Goal: Task Accomplishment & Management: Manage account settings

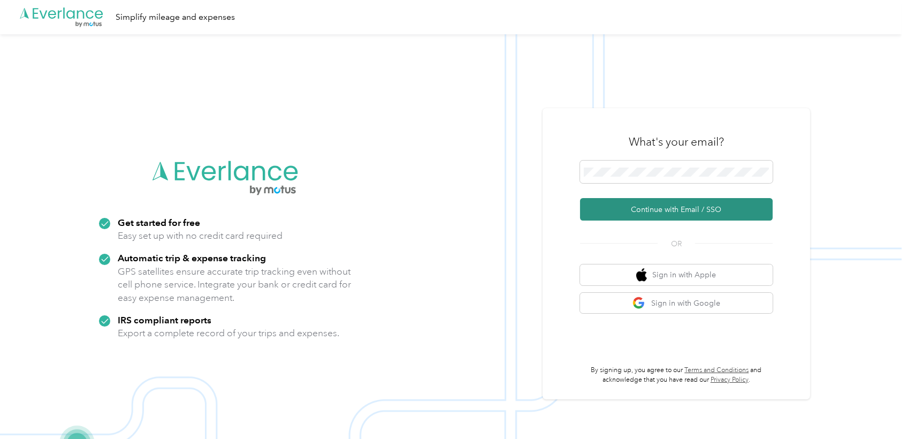
click at [661, 211] on button "Continue with Email / SSO" at bounding box center [676, 209] width 193 height 22
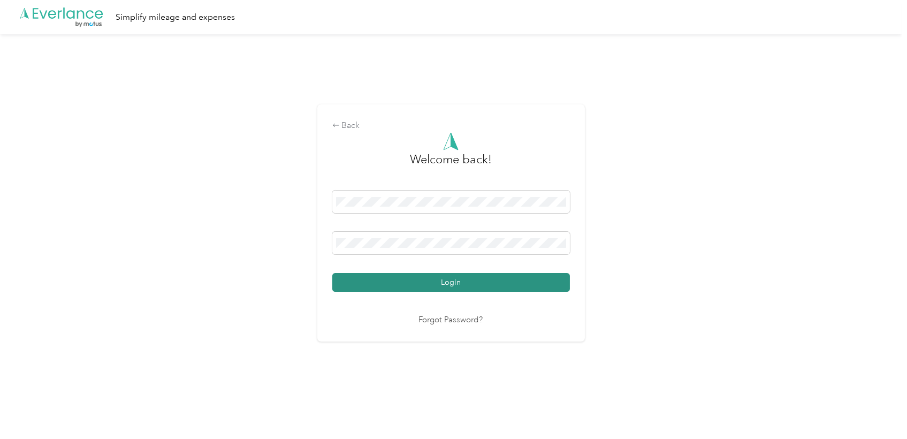
click at [480, 280] on button "Login" at bounding box center [451, 282] width 238 height 19
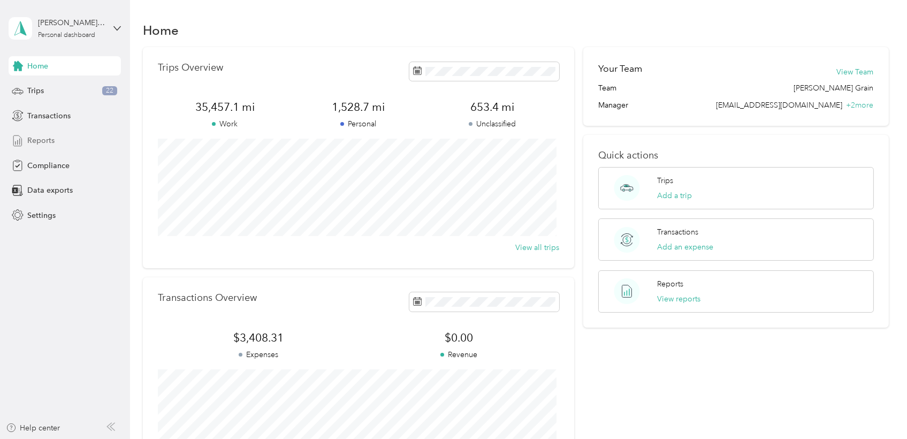
click at [52, 140] on span "Reports" at bounding box center [40, 140] width 27 height 11
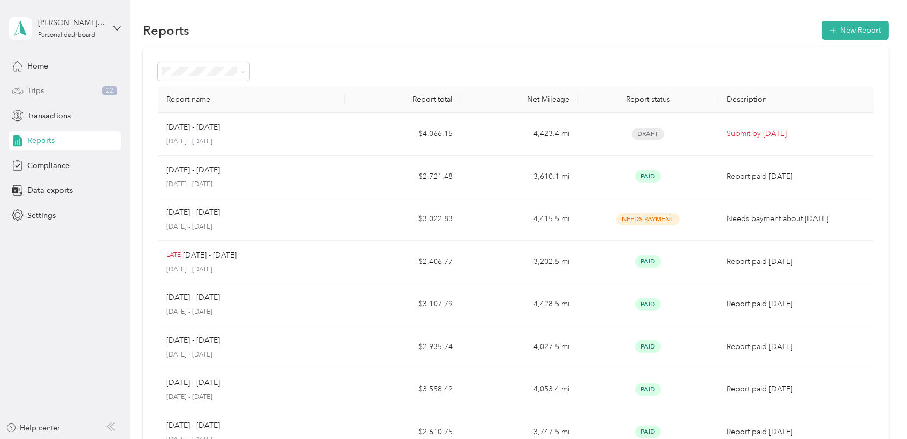
click at [55, 87] on div "Trips 22" at bounding box center [65, 90] width 112 height 19
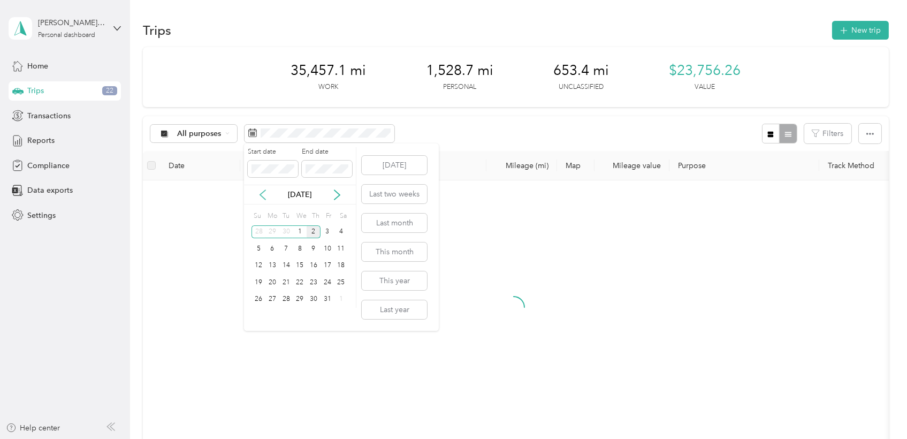
click at [262, 196] on icon at bounding box center [262, 194] width 11 height 11
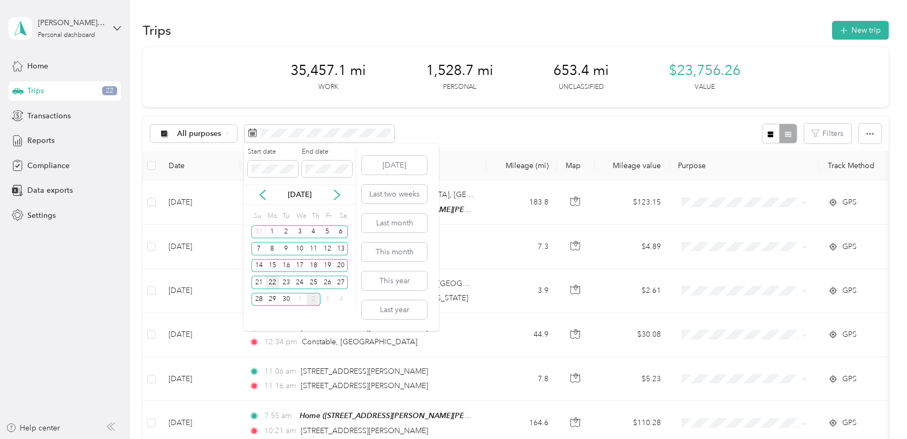
click at [267, 282] on div "22" at bounding box center [272, 282] width 14 height 13
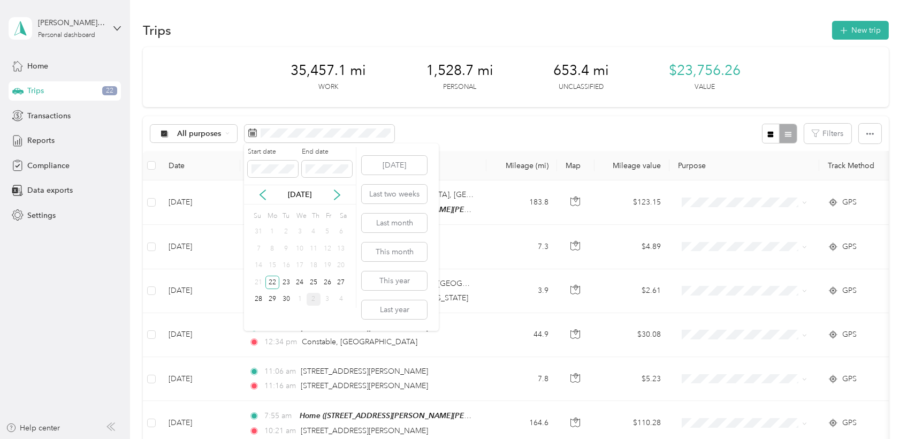
click at [299, 197] on p "[DATE]" at bounding box center [299, 194] width 45 height 11
click at [285, 299] on div "30" at bounding box center [286, 299] width 14 height 13
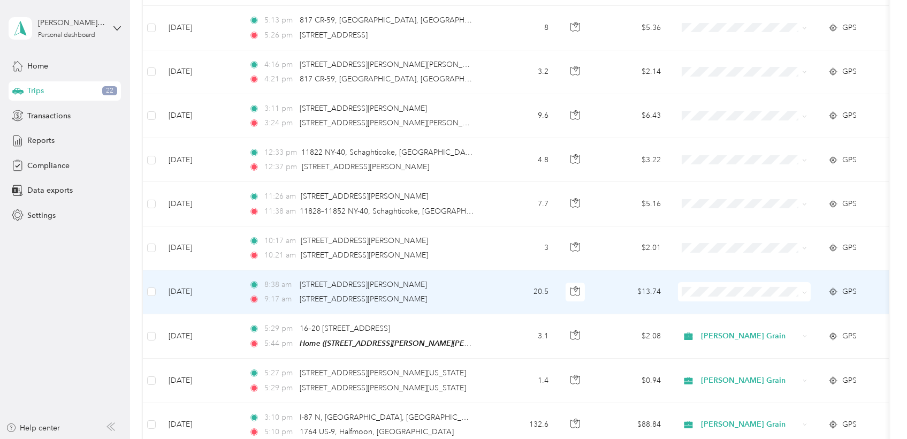
scroll to position [202, 0]
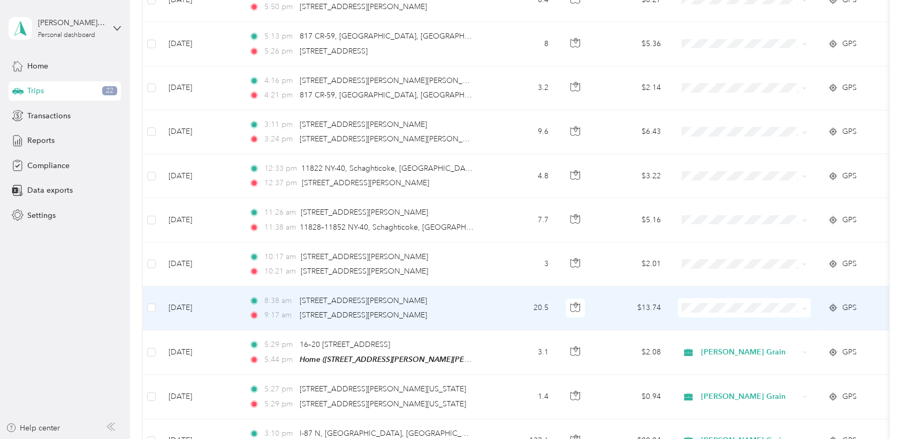
click at [806, 309] on icon at bounding box center [804, 308] width 5 height 5
click at [750, 325] on span "[PERSON_NAME] Grain" at bounding box center [754, 325] width 99 height 11
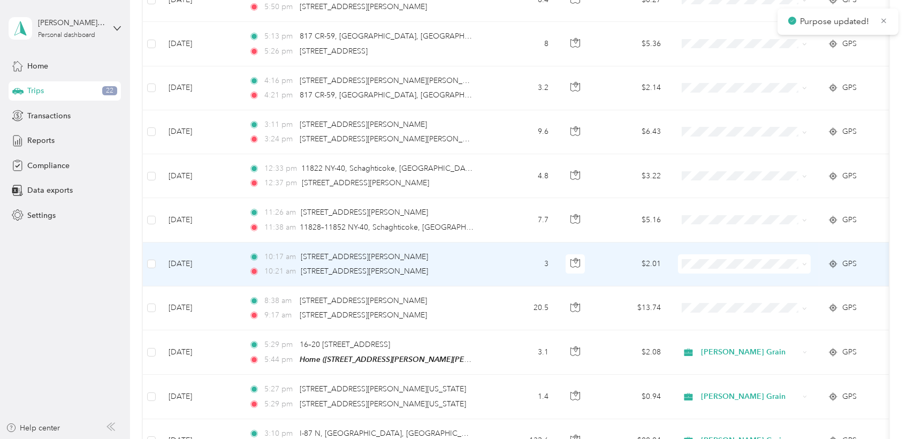
click at [807, 266] on span at bounding box center [804, 263] width 5 height 9
click at [806, 263] on icon at bounding box center [804, 264] width 3 height 2
click at [741, 284] on li "[PERSON_NAME] Grain" at bounding box center [744, 283] width 133 height 19
click at [802, 264] on div "[PERSON_NAME] Grain" at bounding box center [744, 263] width 133 height 19
click at [742, 298] on span "Personal" at bounding box center [754, 301] width 99 height 11
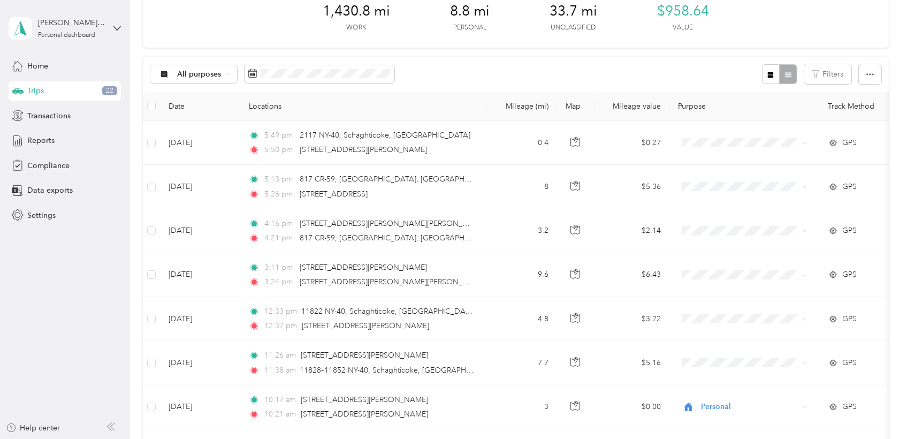
scroll to position [119, 0]
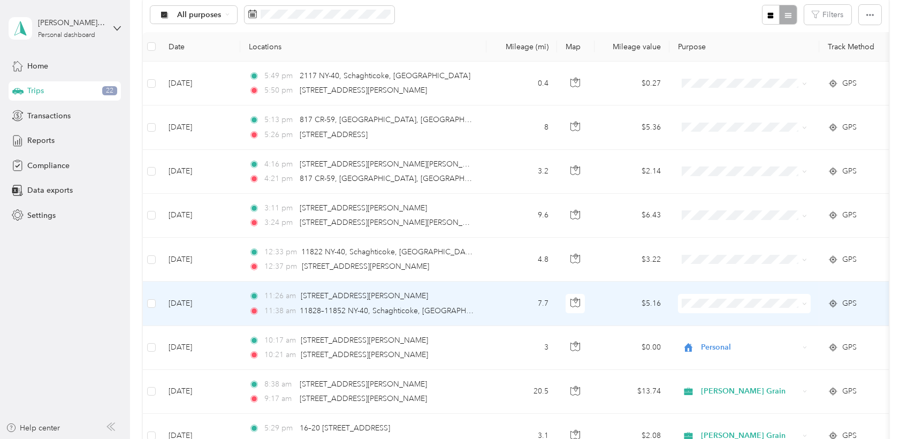
click at [809, 306] on span at bounding box center [744, 303] width 133 height 19
click at [803, 306] on span at bounding box center [804, 303] width 5 height 9
click at [807, 306] on span at bounding box center [744, 303] width 133 height 19
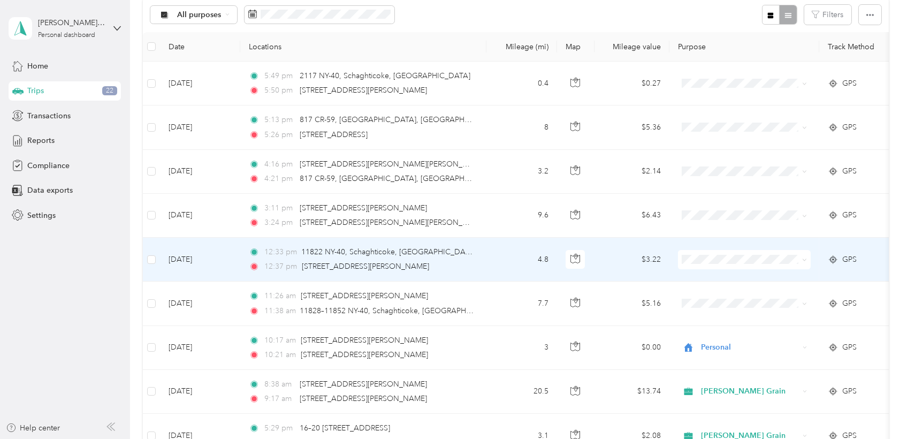
click at [804, 260] on icon at bounding box center [804, 259] width 5 height 5
click at [736, 297] on span "Personal" at bounding box center [754, 294] width 99 height 11
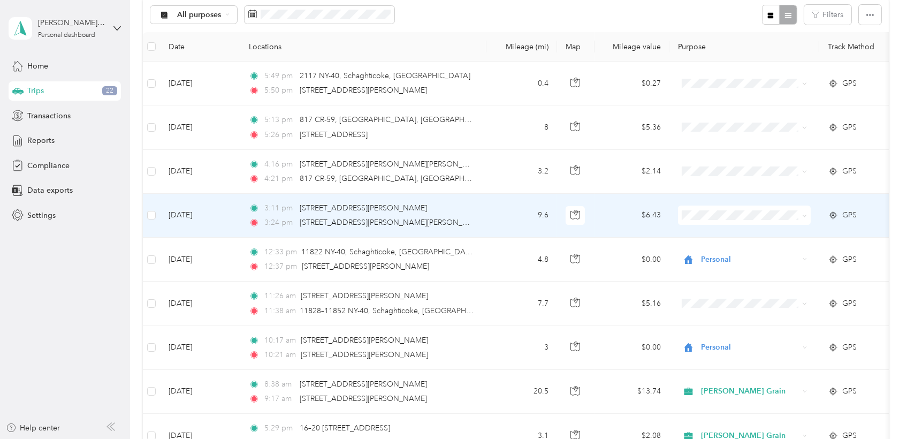
click at [803, 216] on icon at bounding box center [804, 216] width 5 height 5
click at [756, 236] on span "[PERSON_NAME] Grain" at bounding box center [754, 234] width 99 height 11
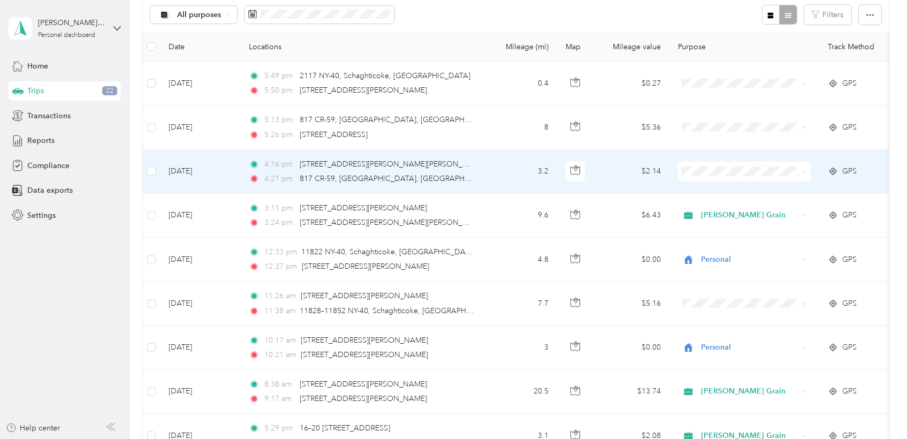
click at [808, 173] on span at bounding box center [744, 171] width 133 height 19
click at [803, 172] on icon at bounding box center [804, 171] width 5 height 5
click at [737, 191] on span "[PERSON_NAME] Grain" at bounding box center [754, 190] width 99 height 11
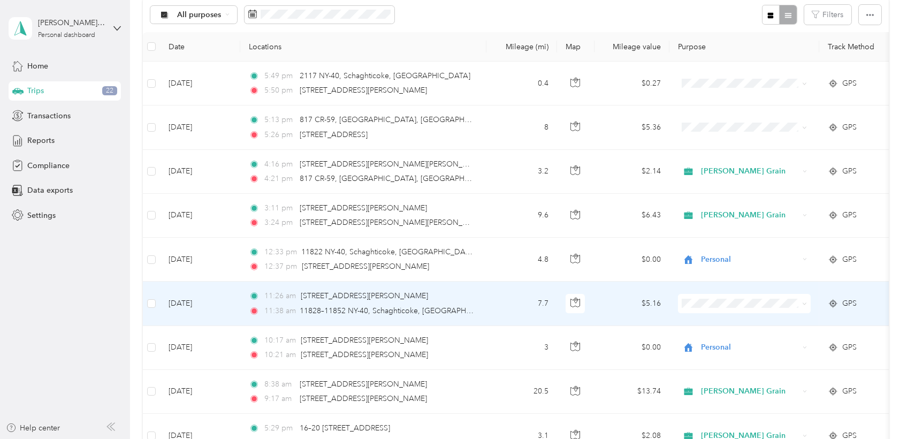
click at [808, 306] on span at bounding box center [744, 303] width 133 height 19
click at [731, 335] on span "Personal" at bounding box center [754, 340] width 99 height 11
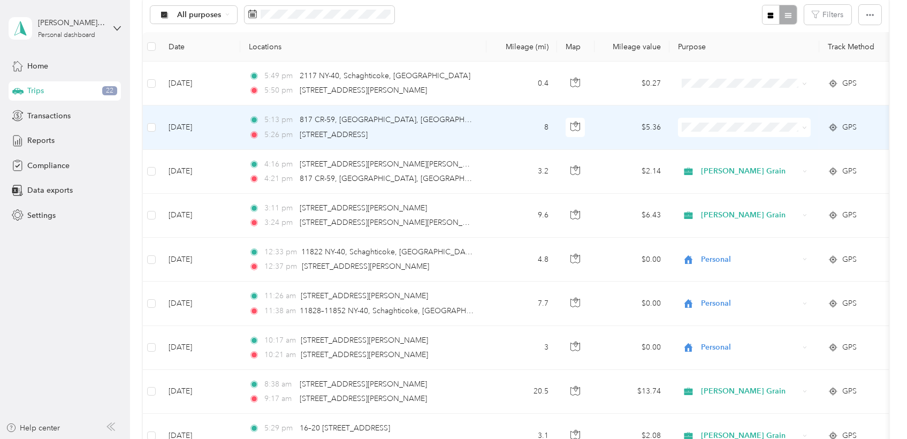
click at [806, 130] on span at bounding box center [804, 127] width 5 height 9
click at [745, 150] on li "[PERSON_NAME] Grain" at bounding box center [744, 147] width 133 height 19
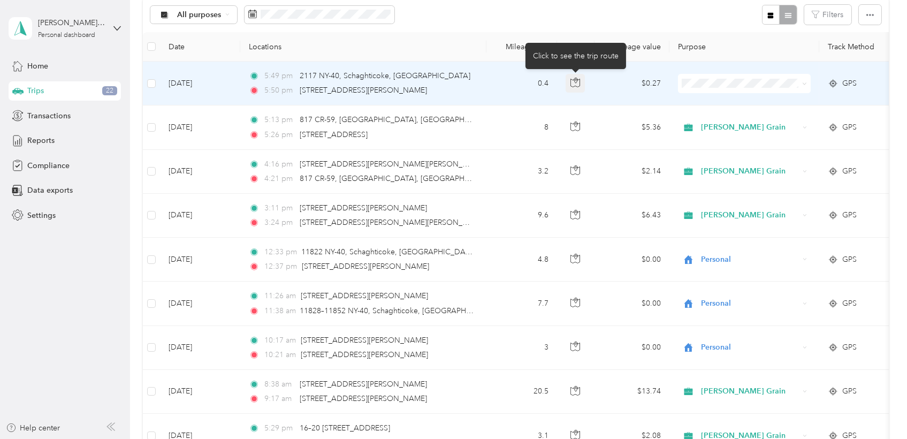
click at [576, 82] on icon "button" at bounding box center [575, 80] width 3 height 5
click at [732, 122] on li "Personal" at bounding box center [744, 119] width 133 height 19
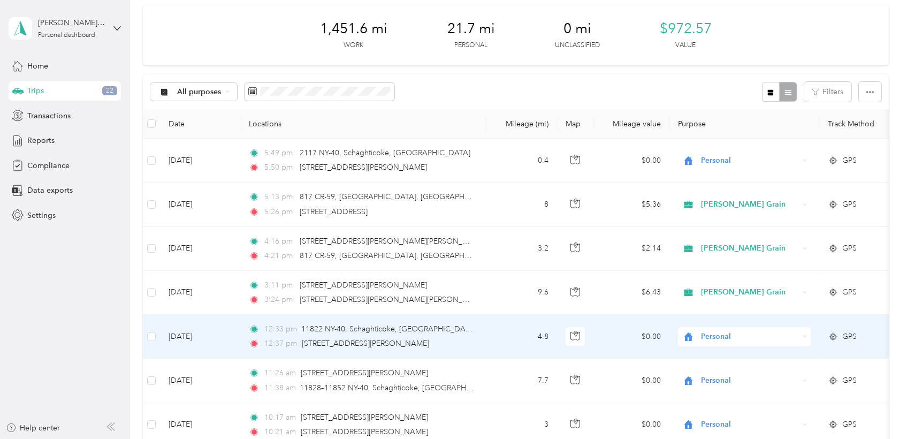
scroll to position [0, 0]
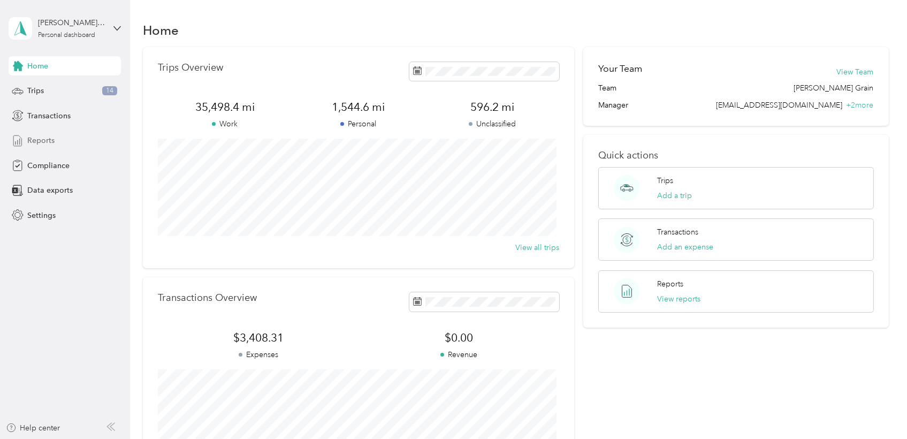
click at [39, 141] on span "Reports" at bounding box center [40, 140] width 27 height 11
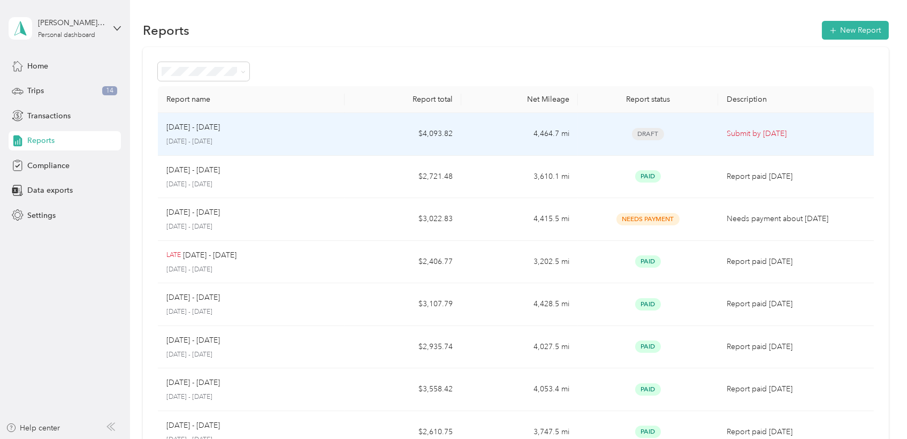
click at [801, 130] on p "Submit by Oct. 4, 2025" at bounding box center [796, 134] width 139 height 12
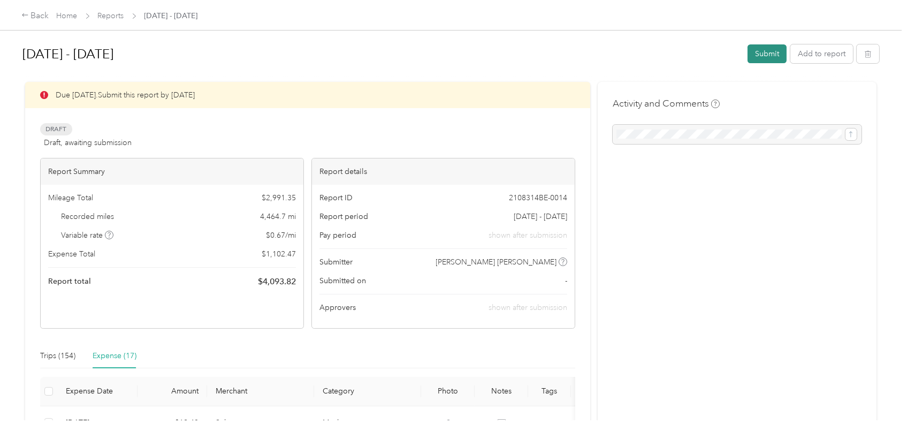
click at [763, 55] on button "Submit" at bounding box center [767, 53] width 39 height 19
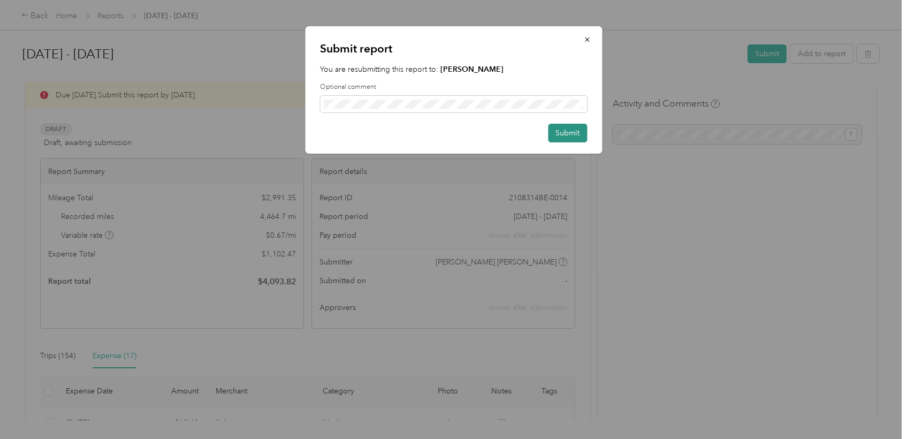
click at [570, 132] on button "Submit" at bounding box center [567, 133] width 39 height 19
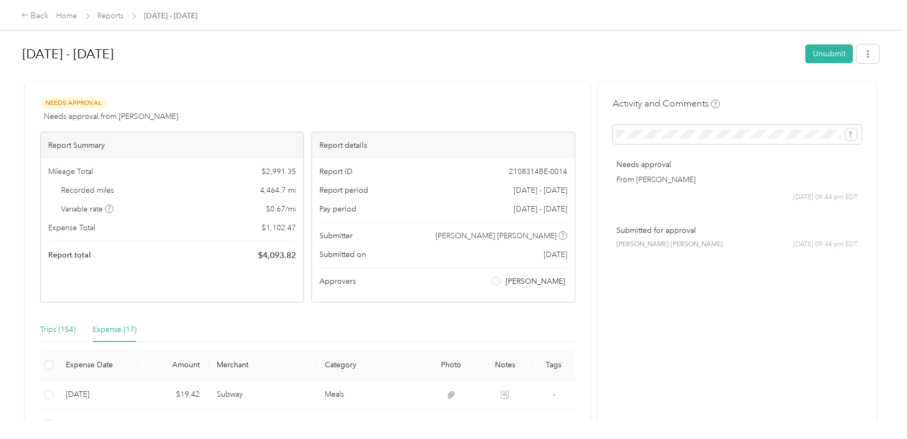
click at [60, 328] on div "Trips (154)" at bounding box center [57, 330] width 35 height 12
